Goal: Complete application form

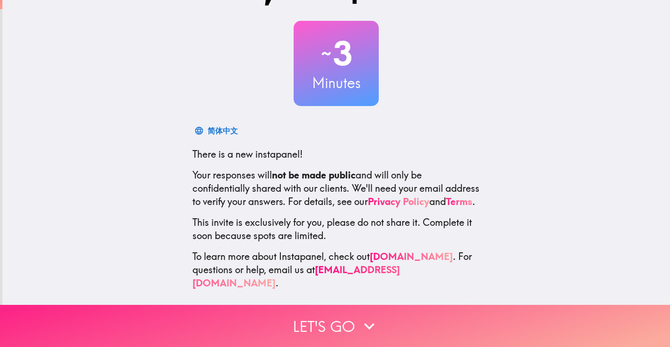
scroll to position [40, 0]
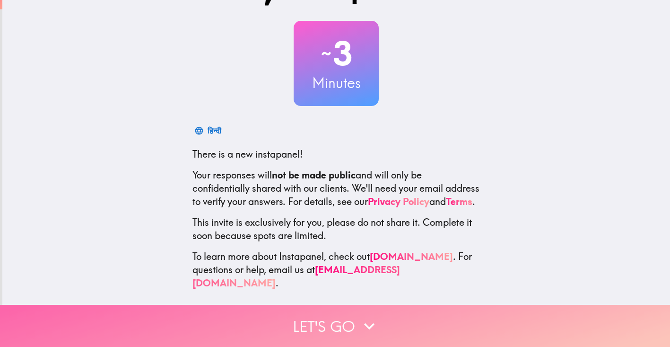
click at [341, 329] on button "Let's go" at bounding box center [335, 326] width 670 height 42
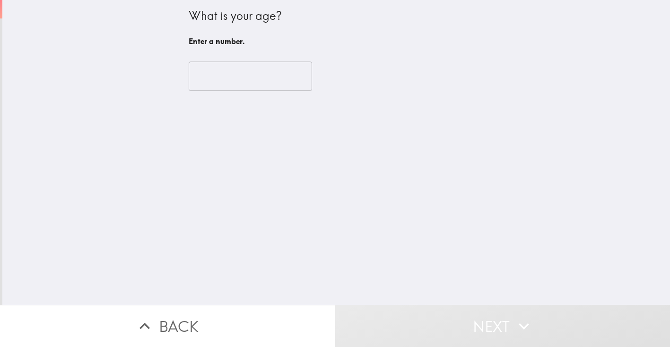
click at [217, 79] on input "number" at bounding box center [250, 75] width 123 height 29
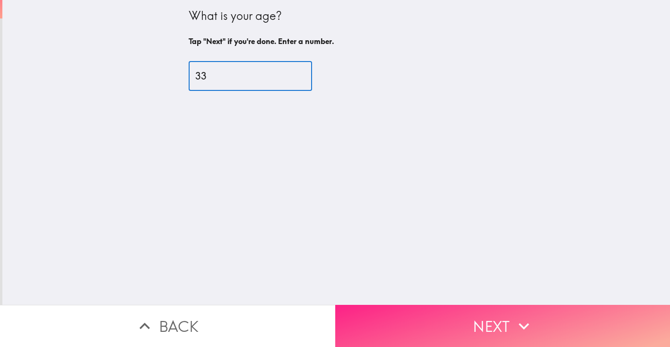
type input "33"
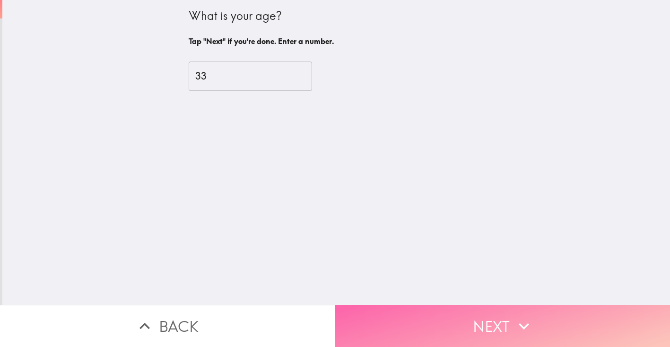
click at [526, 311] on button "Next" at bounding box center [502, 326] width 335 height 42
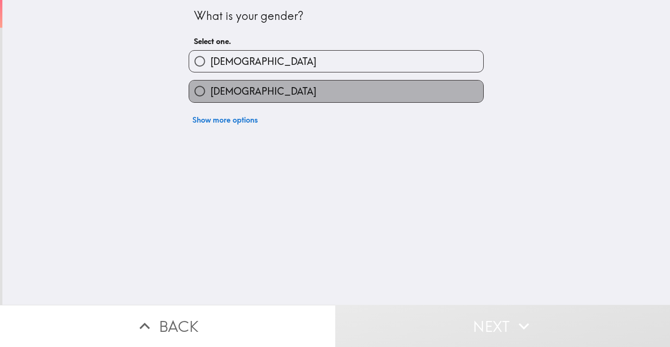
click at [282, 88] on label "[DEMOGRAPHIC_DATA]" at bounding box center [336, 90] width 294 height 21
click at [210, 88] on input "[DEMOGRAPHIC_DATA]" at bounding box center [199, 90] width 21 height 21
radio input "true"
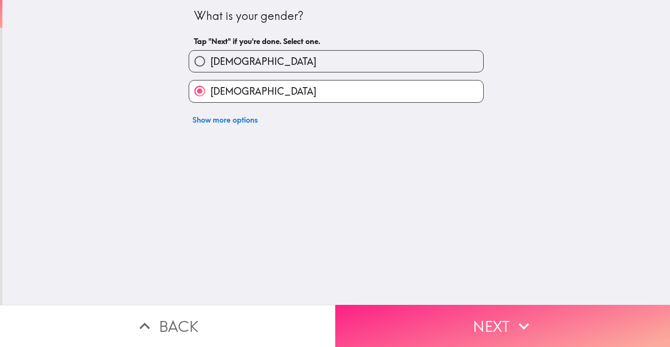
click at [406, 325] on button "Next" at bounding box center [502, 326] width 335 height 42
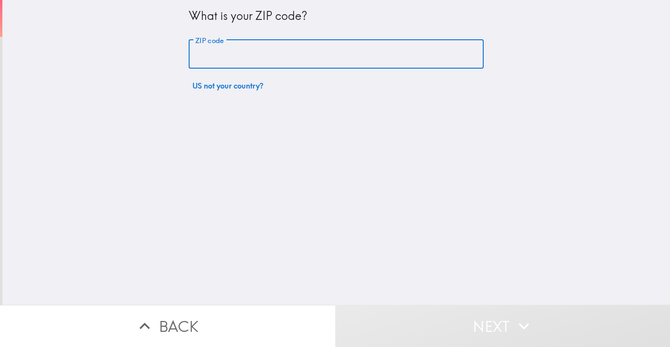
click at [318, 53] on input "ZIP code" at bounding box center [336, 54] width 295 height 29
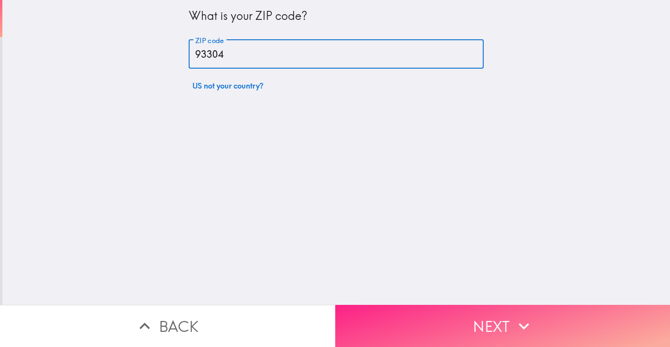
type input "93304"
click at [509, 329] on button "Next" at bounding box center [502, 326] width 335 height 42
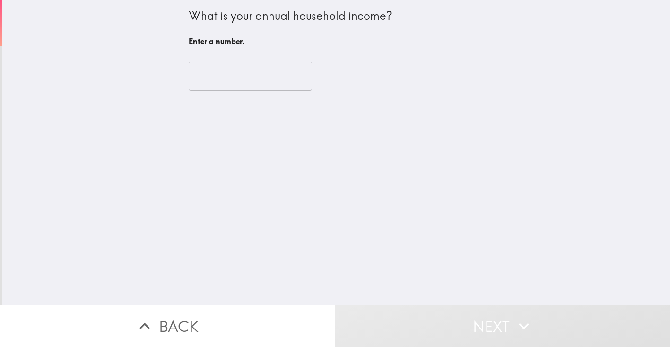
click at [264, 78] on input "number" at bounding box center [250, 75] width 123 height 29
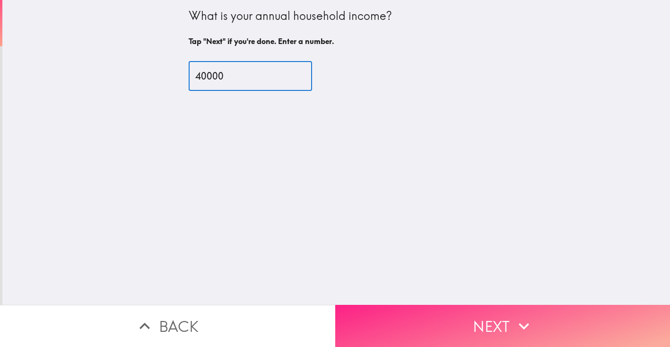
type input "40000"
click at [482, 322] on button "Next" at bounding box center [502, 326] width 335 height 42
